Goal: Find contact information: Find contact information

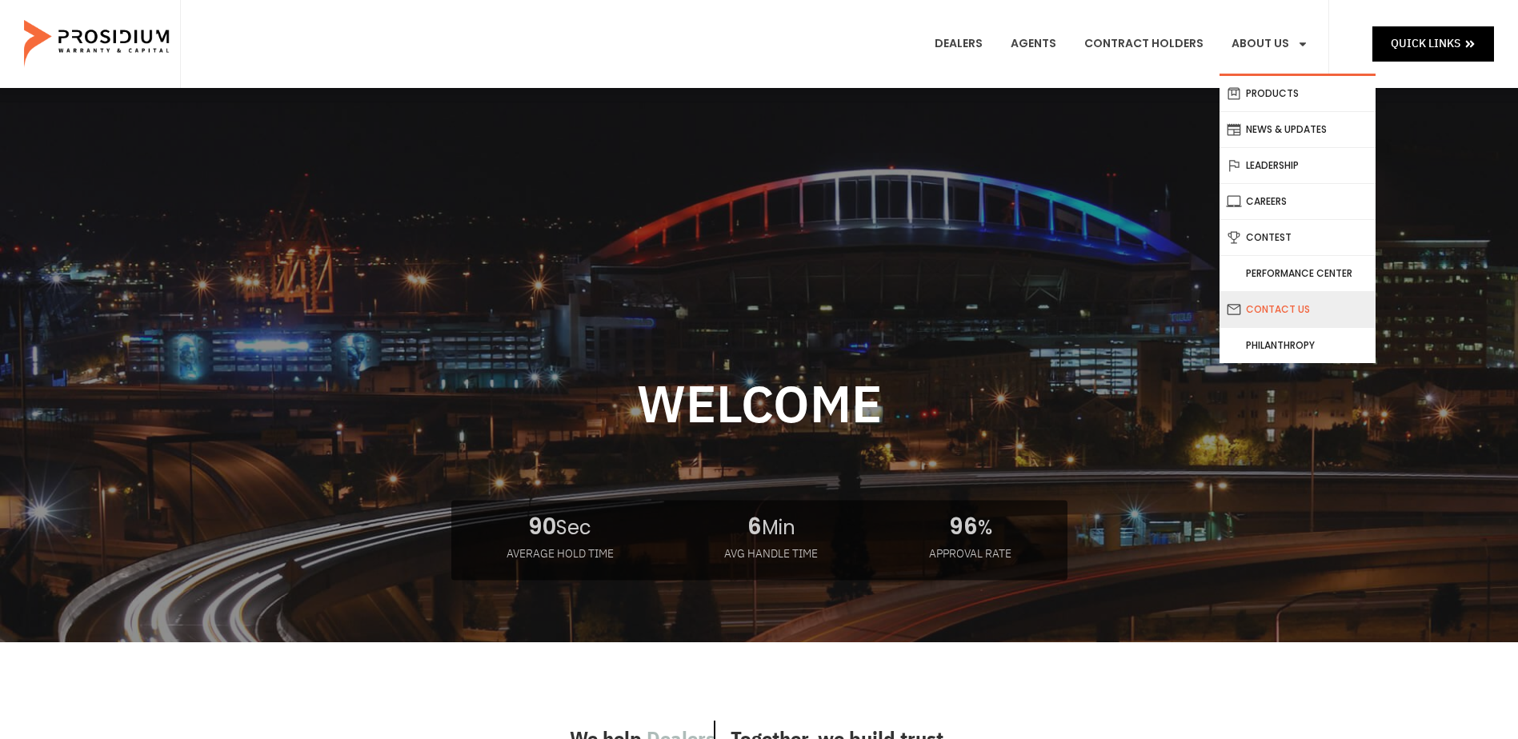
click at [1285, 303] on link "Contact Us" at bounding box center [1297, 309] width 156 height 35
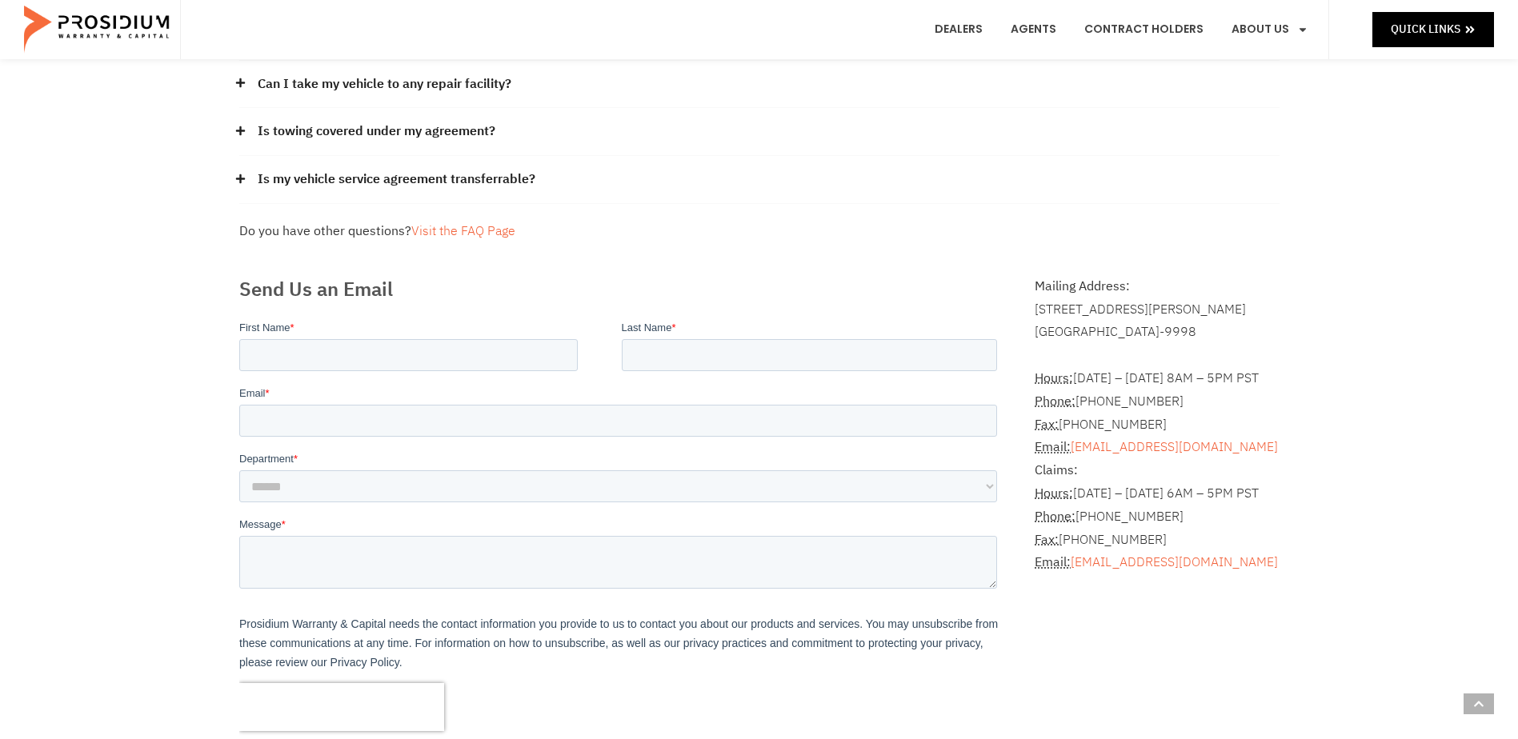
scroll to position [320, 0]
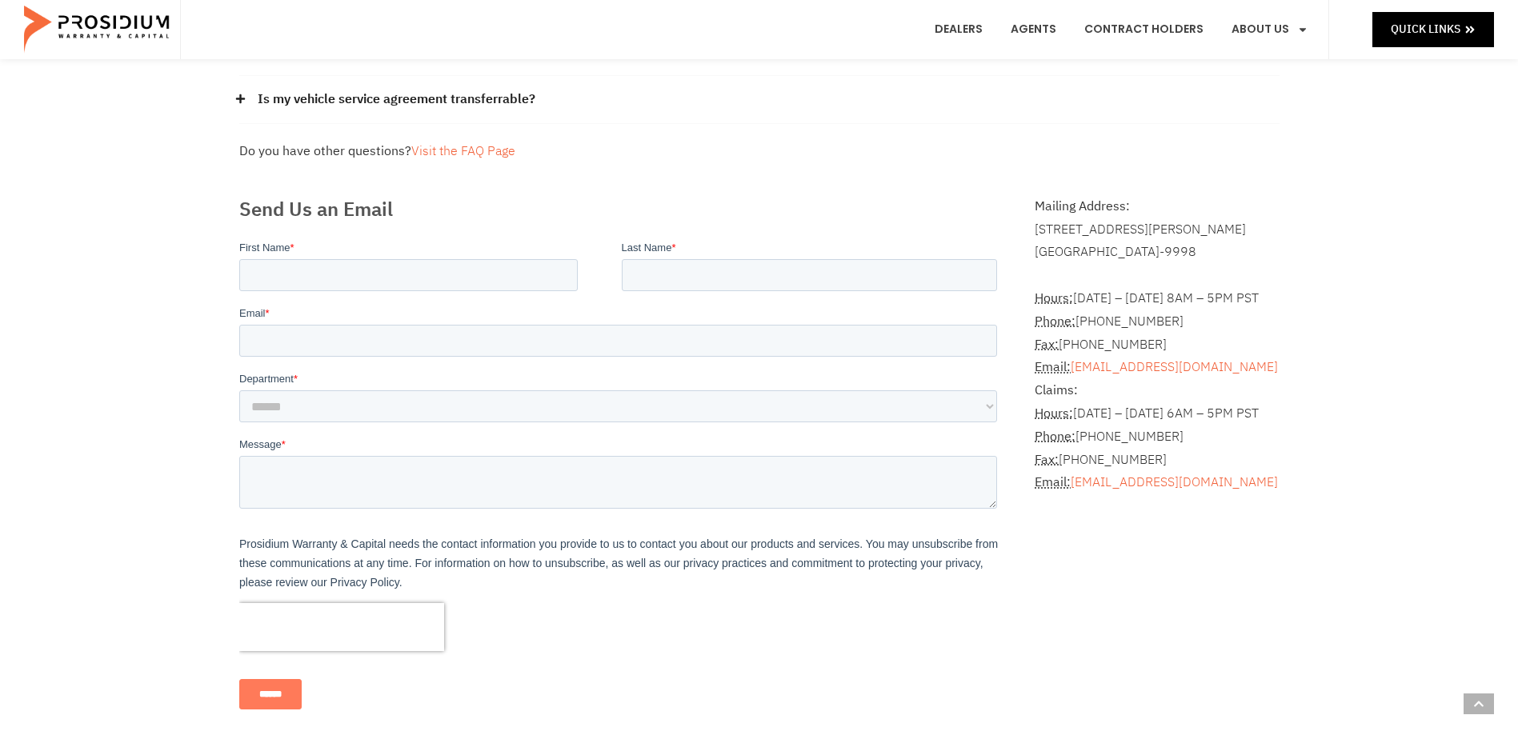
click at [870, 130] on div "Frequently Asked Questions How can I get a copy of my contract? Please contact …" at bounding box center [759, 1] width 1056 height 339
click at [153, 338] on div "Frequently Asked Questions How can I get a copy of my contract? Please contact …" at bounding box center [759, 281] width 1518 height 1027
click at [741, 31] on div "Dealers Agents Contract Holders About Us Products News & Updates Leadership Car…" at bounding box center [754, 29] width 1149 height 59
click at [110, 307] on div "Frequently Asked Questions How can I get a copy of my contract? Please contact …" at bounding box center [759, 281] width 1518 height 1027
